Goal: Check status

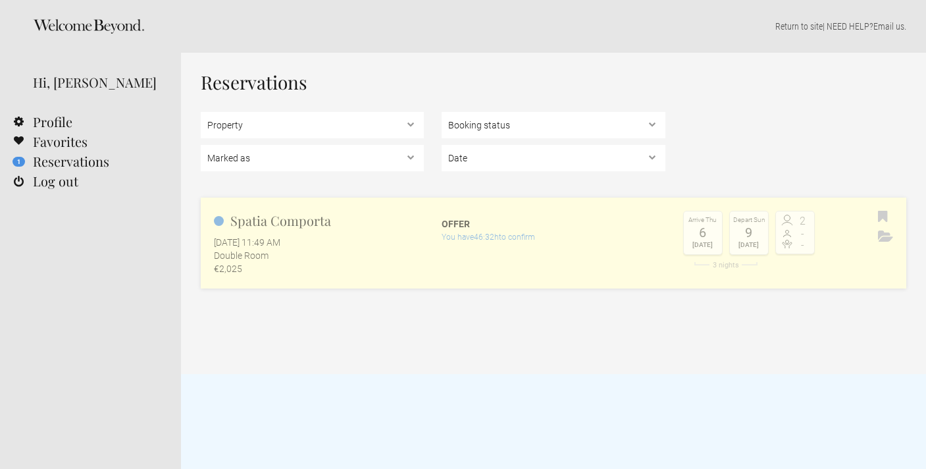
click at [573, 247] on link "Spatia Comporta October 14, 2025 at 11:49 AM Double Room €2,025 Offer You have …" at bounding box center [554, 242] width 706 height 91
click at [449, 235] on div "You have 46:32h to confirm" at bounding box center [553, 236] width 223 height 13
click at [298, 230] on h2 "Spatia Comporta" at bounding box center [319, 221] width 210 height 20
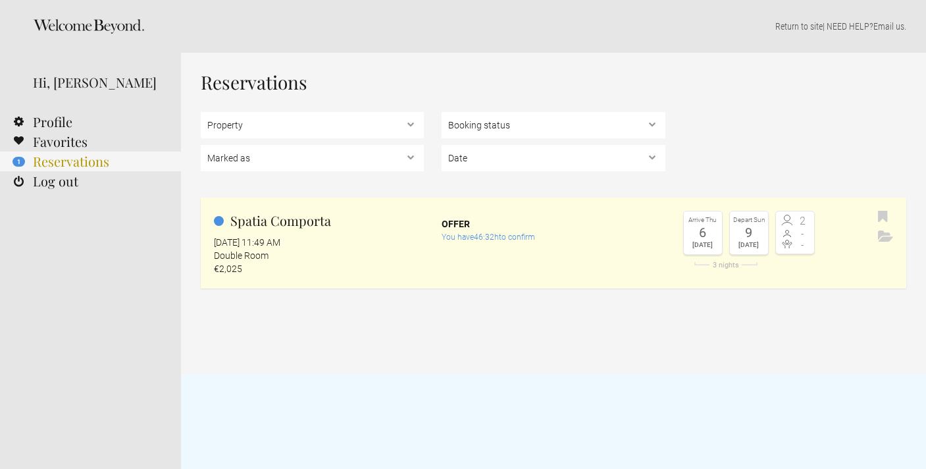
click at [58, 165] on link "1 Reservations" at bounding box center [90, 161] width 181 height 20
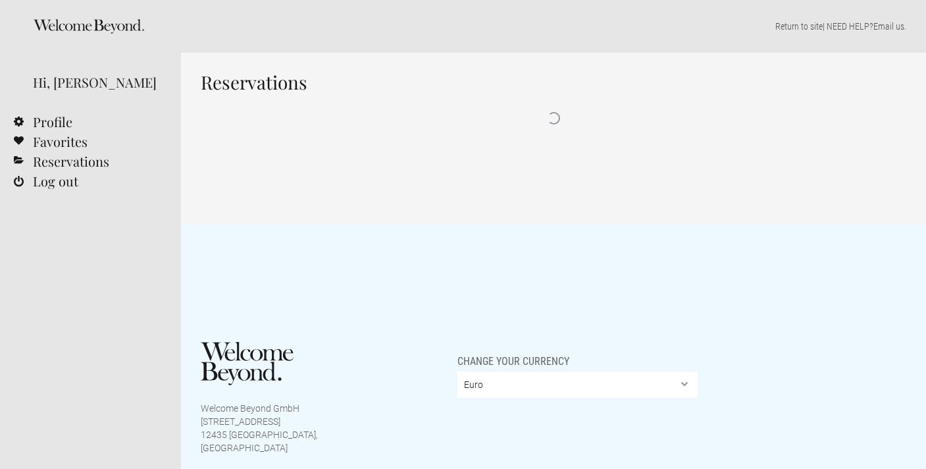
click at [253, 222] on div "Reservations" at bounding box center [553, 138] width 745 height 170
